Goal: Transaction & Acquisition: Obtain resource

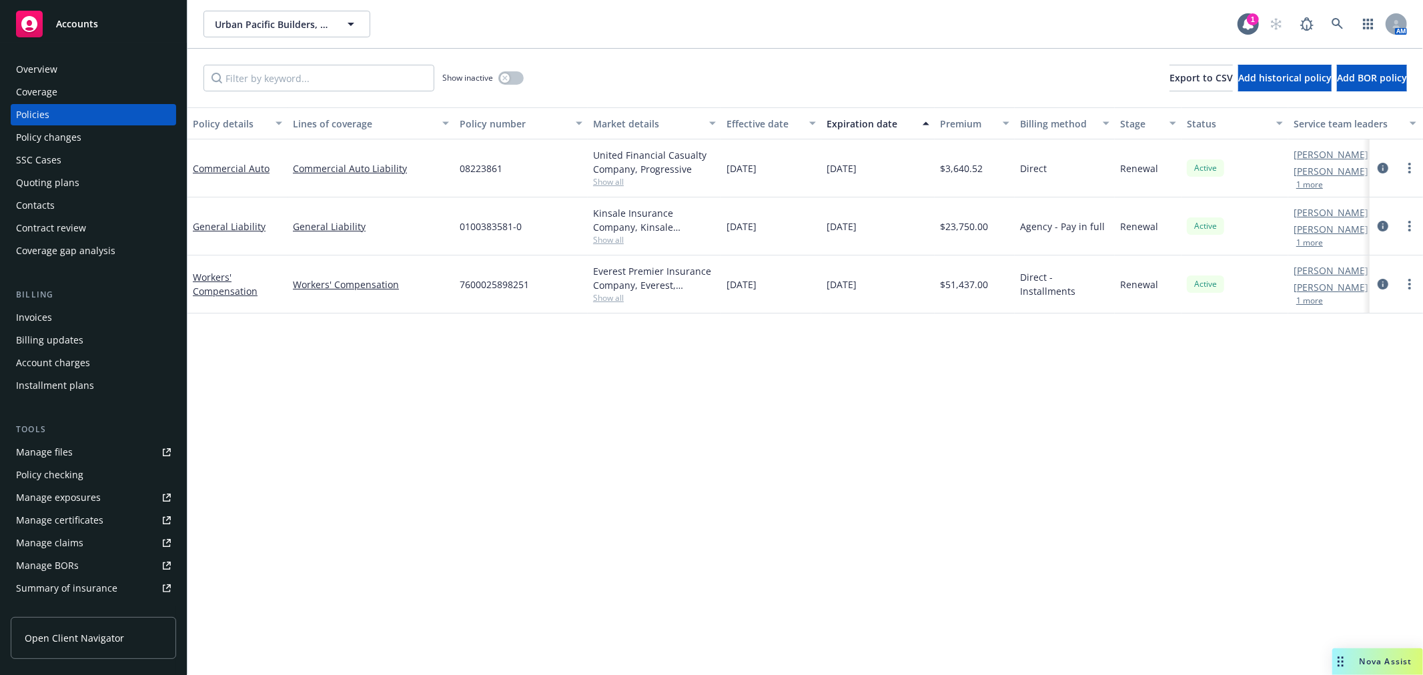
click at [55, 68] on div "Overview" at bounding box center [36, 69] width 41 height 21
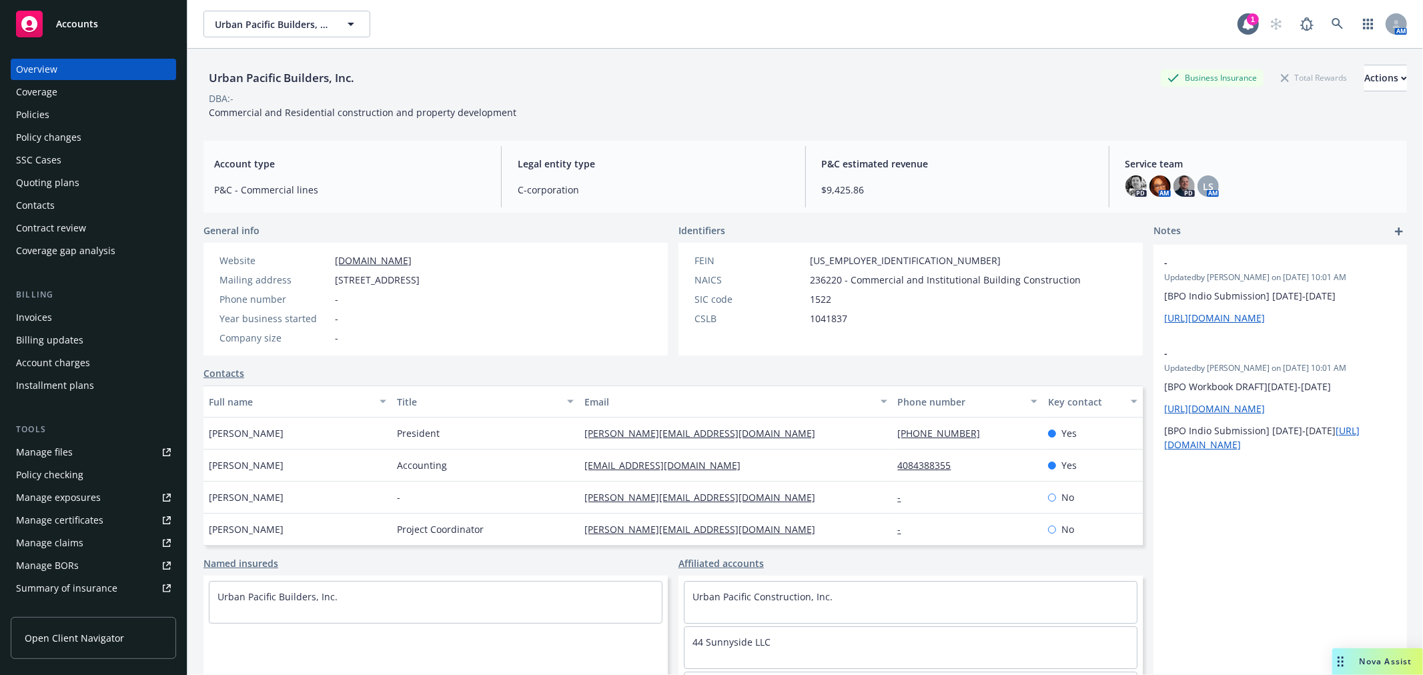
drag, startPoint x: 470, startPoint y: 281, endPoint x: 497, endPoint y: 281, distance: 27.4
click at [420, 281] on span "1018 Lincoln Ave, San Jose, CA, 95125" at bounding box center [377, 280] width 85 height 14
copy span "95125"
drag, startPoint x: 336, startPoint y: 282, endPoint x: 409, endPoint y: 282, distance: 72.7
click at [409, 282] on span "1018 Lincoln Ave, San Jose, CA, 95125" at bounding box center [377, 280] width 85 height 14
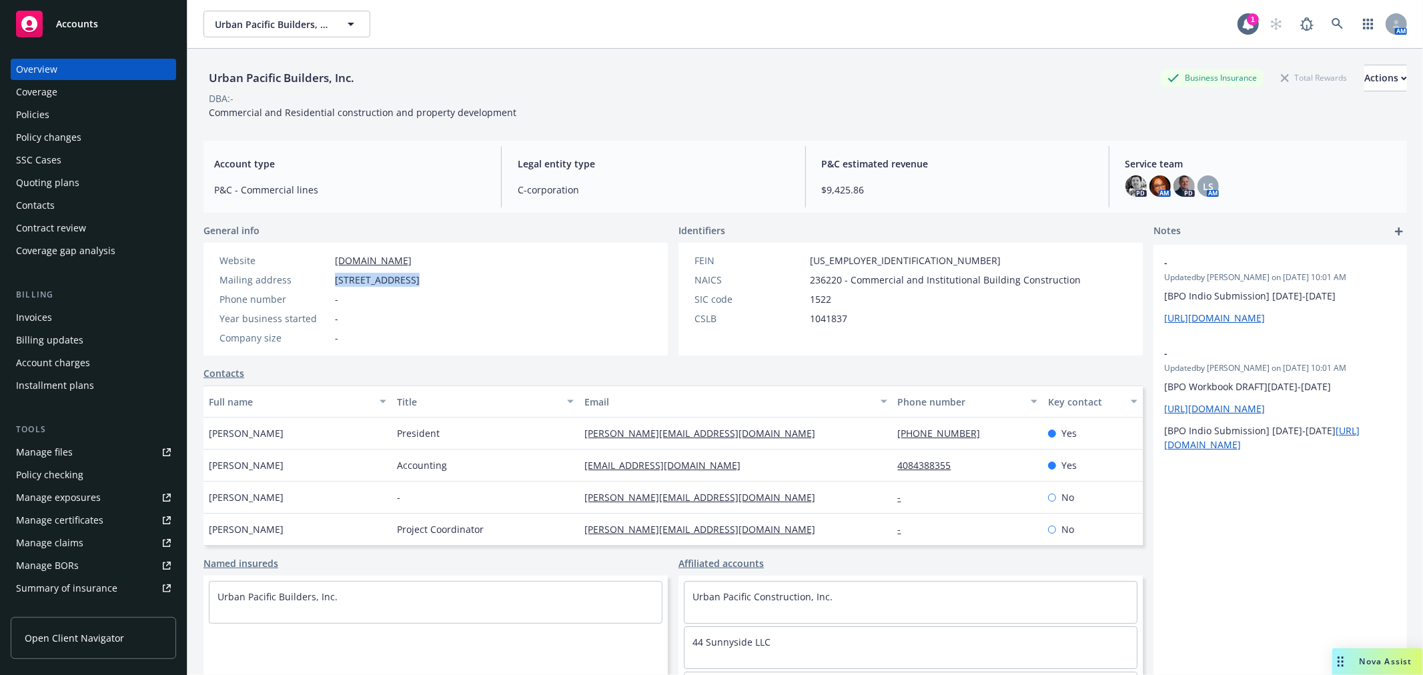
copy span "1018 Lincoln Ave"
click at [78, 111] on div "Policies" at bounding box center [93, 114] width 155 height 21
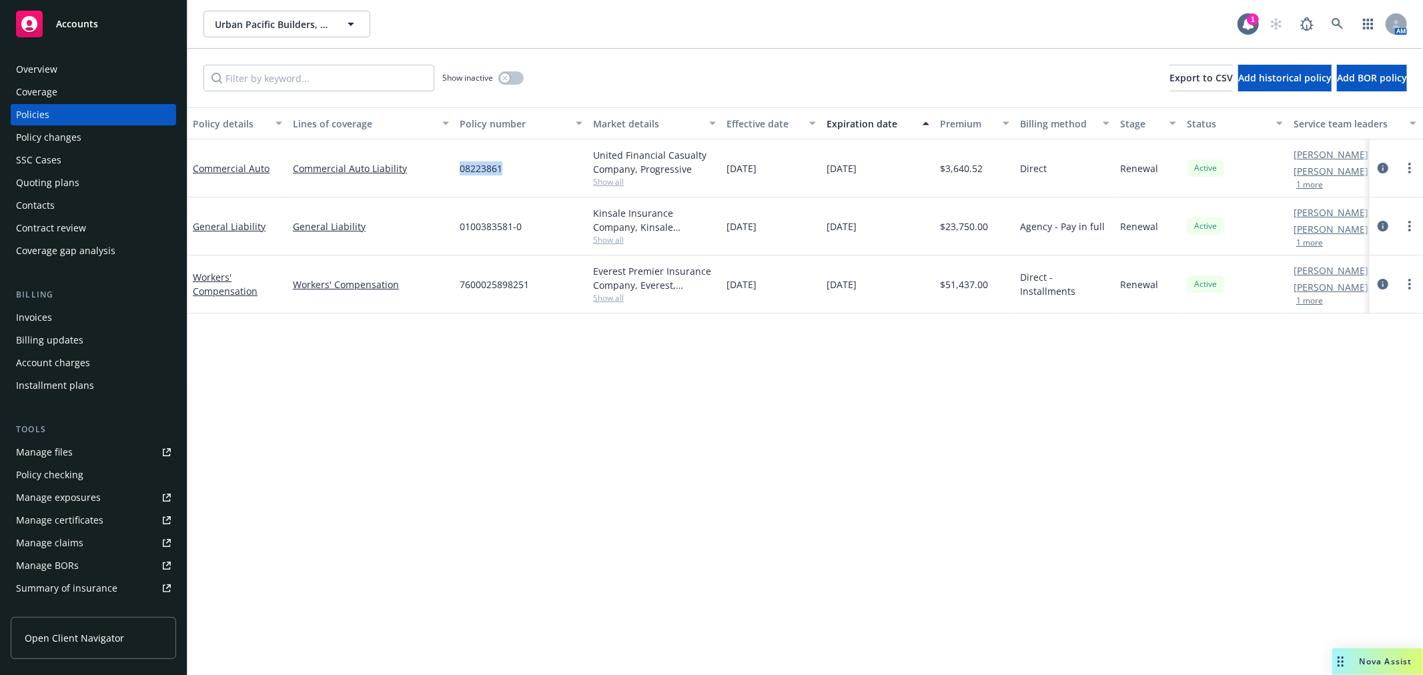
drag, startPoint x: 458, startPoint y: 169, endPoint x: 507, endPoint y: 171, distance: 48.8
click at [507, 171] on div "08223861" at bounding box center [520, 168] width 133 height 58
copy span "08223861"
click at [67, 62] on div "Overview" at bounding box center [93, 69] width 155 height 21
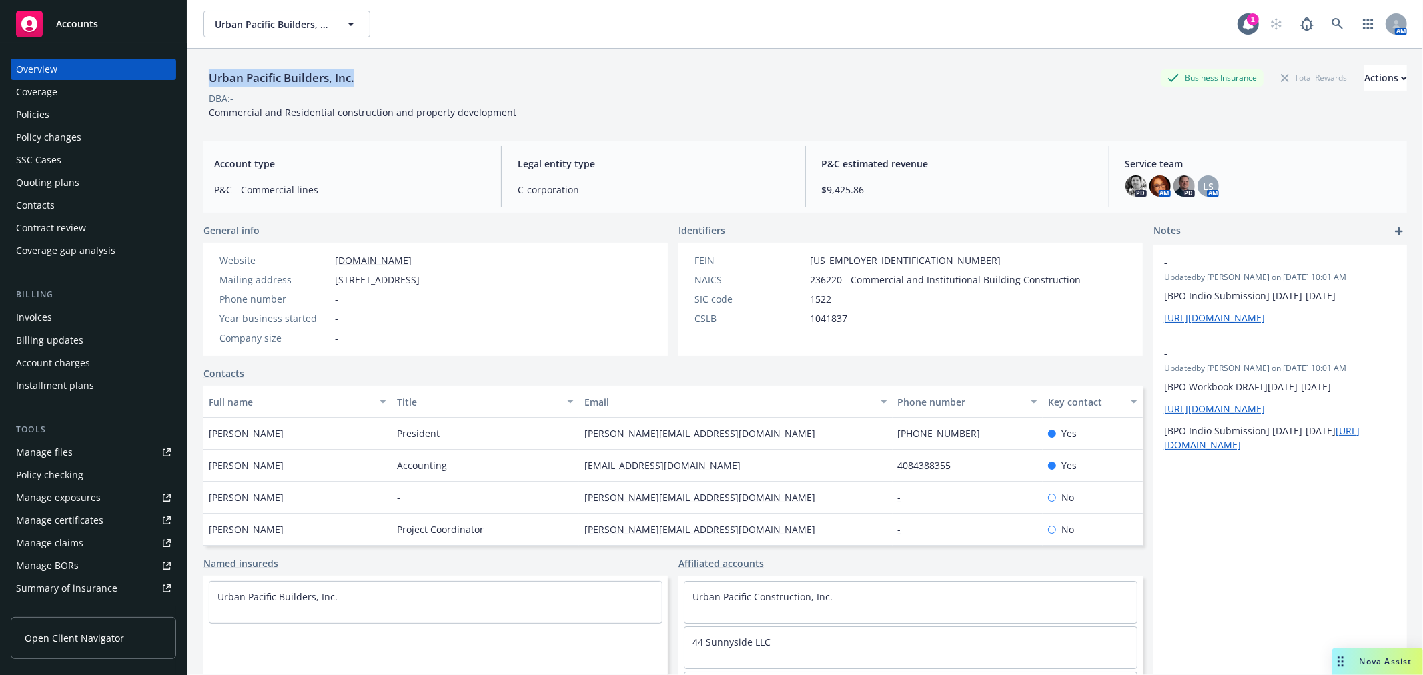
drag, startPoint x: 209, startPoint y: 73, endPoint x: 365, endPoint y: 81, distance: 156.4
click at [365, 81] on div "Urban Pacific Builders, Inc. Business Insurance Total Rewards Actions" at bounding box center [806, 78] width 1204 height 27
copy div "Urban Pacific Builders, Inc."
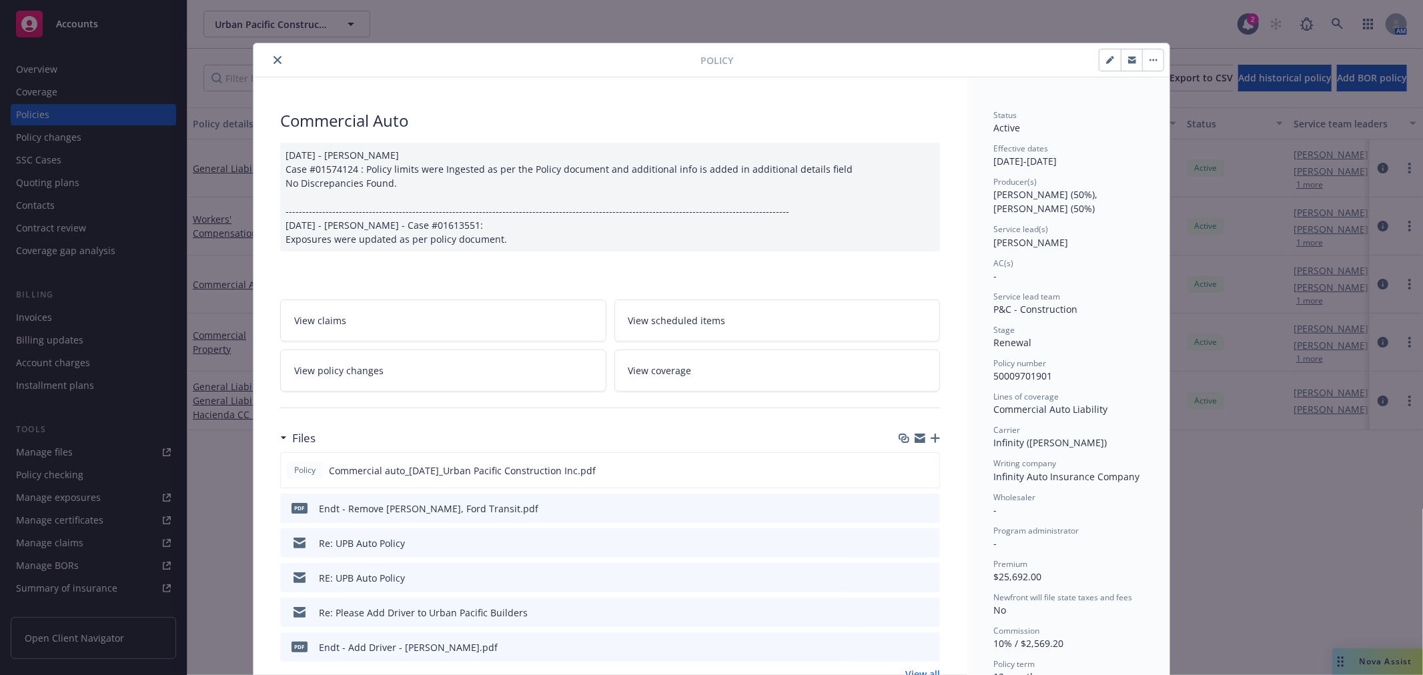
click at [922, 506] on icon "preview file" at bounding box center [928, 507] width 12 height 9
